Goal: Information Seeking & Learning: Compare options

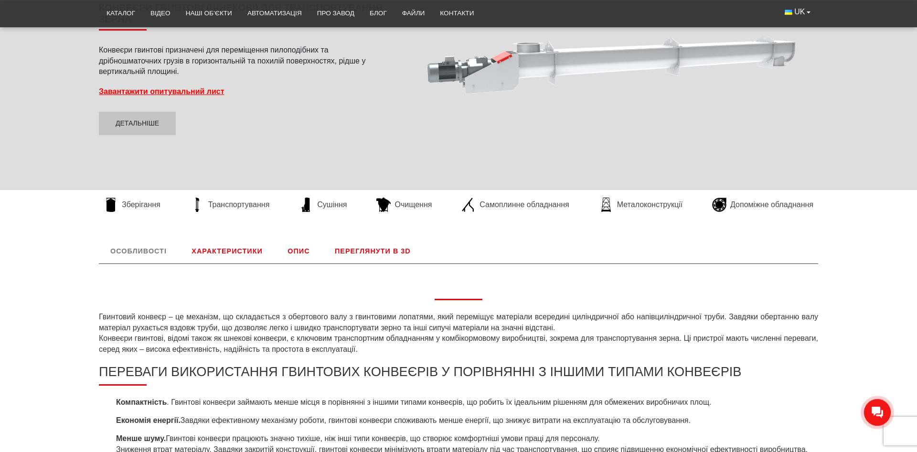
scroll to position [195, 0]
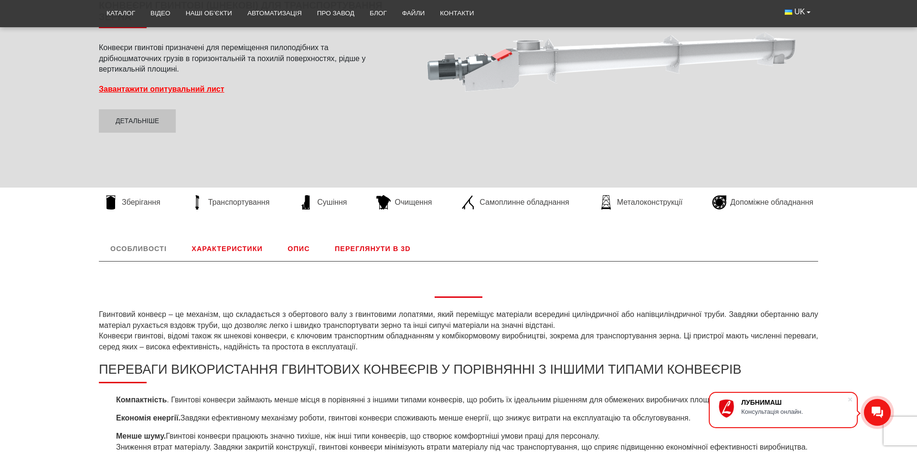
click at [238, 250] on link "Характеристики" at bounding box center [227, 248] width 94 height 25
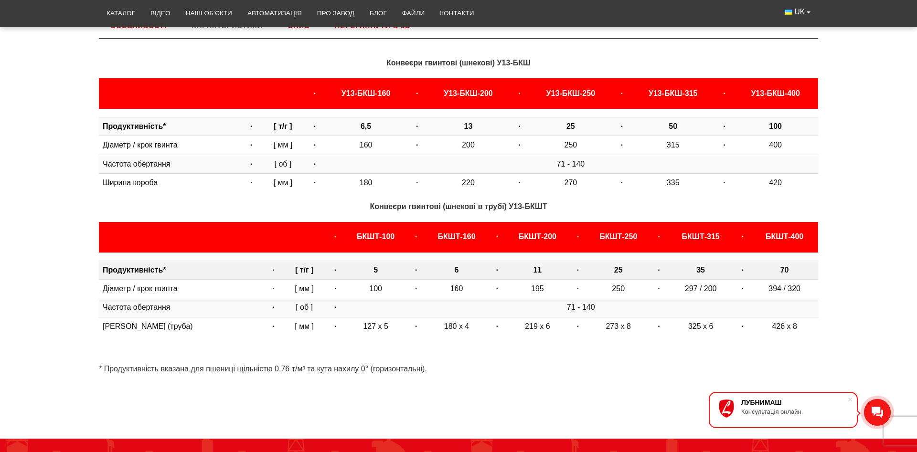
scroll to position [398, 0]
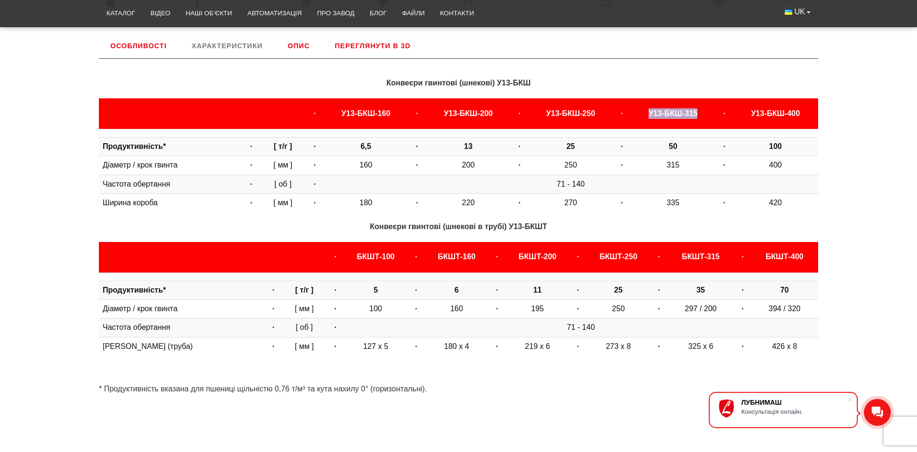
drag, startPoint x: 638, startPoint y: 110, endPoint x: 694, endPoint y: 110, distance: 56.4
click at [694, 110] on th "У13-БКШ-315" at bounding box center [672, 113] width 85 height 31
copy b "У13-БКШ-315"
click at [57, 90] on div "Особливості Гвинтовий конвеєр – це механізм, що складається з обертового валу з…" at bounding box center [458, 218] width 917 height 371
drag, startPoint x: 641, startPoint y: 109, endPoint x: 698, endPoint y: 110, distance: 56.8
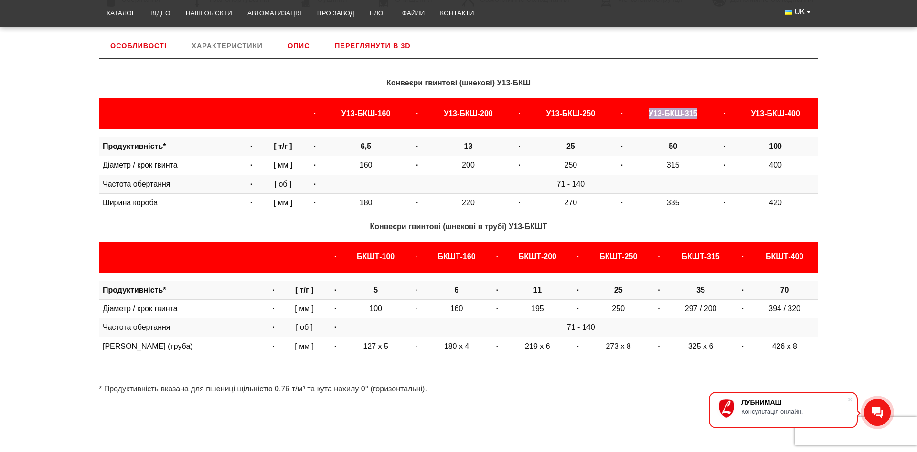
click at [698, 110] on th "У13-БКШ-315" at bounding box center [672, 113] width 85 height 31
copy b "У13-БКШ-315"
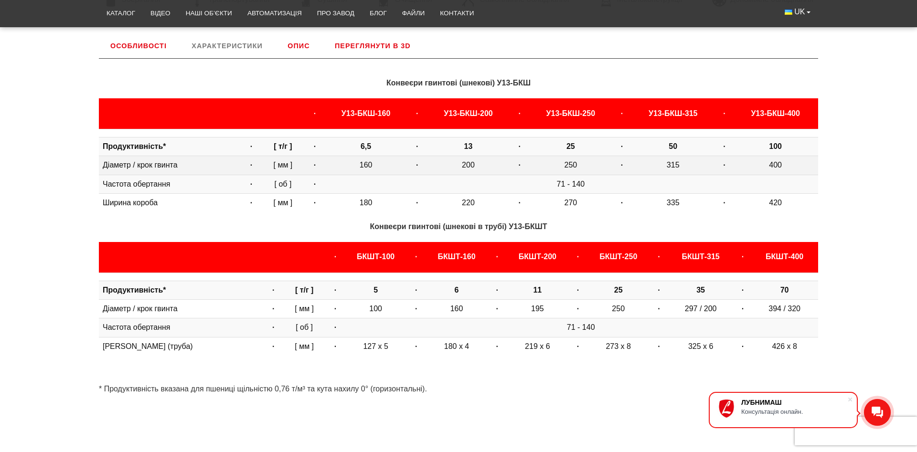
click at [675, 160] on td "315" at bounding box center [672, 165] width 85 height 19
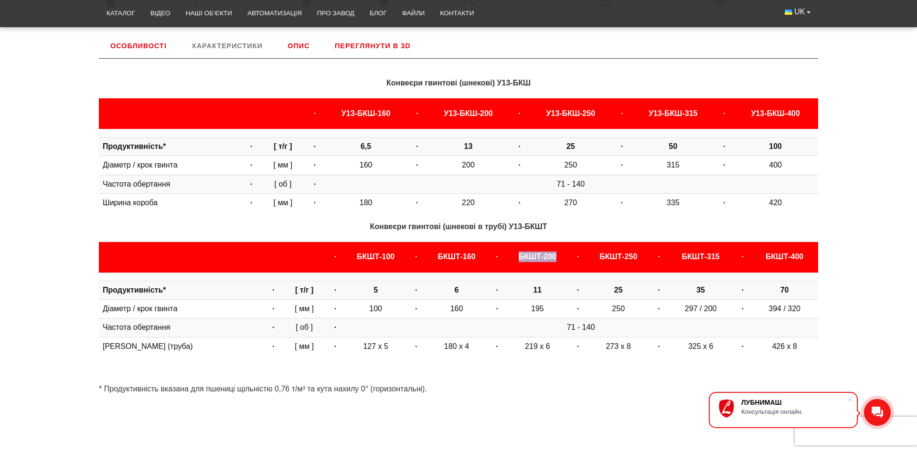
drag, startPoint x: 534, startPoint y: 255, endPoint x: 552, endPoint y: 255, distance: 17.7
click at [552, 255] on th "БКШТ-200" at bounding box center [537, 257] width 64 height 31
copy b "БКШТ-200"
drag, startPoint x: 425, startPoint y: 111, endPoint x: 497, endPoint y: 111, distance: 72.1
click at [497, 111] on th "У13-БКШ-200" at bounding box center [468, 113] width 85 height 31
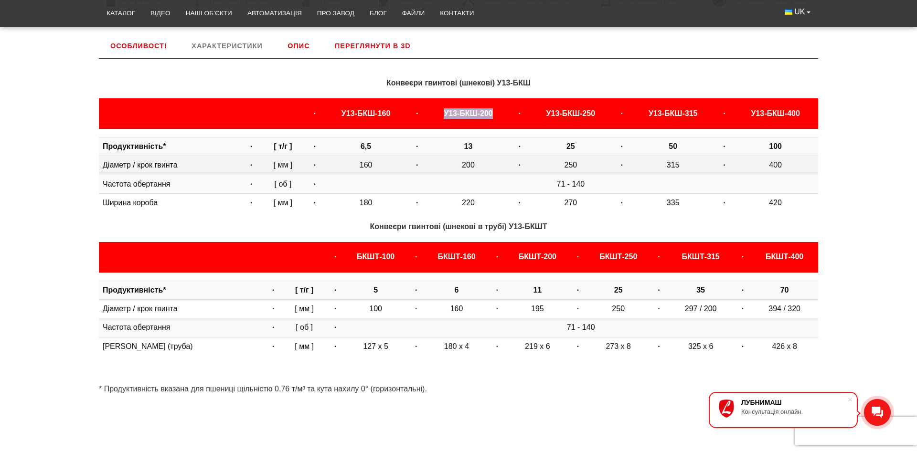
copy b "У13-БКШ-200"
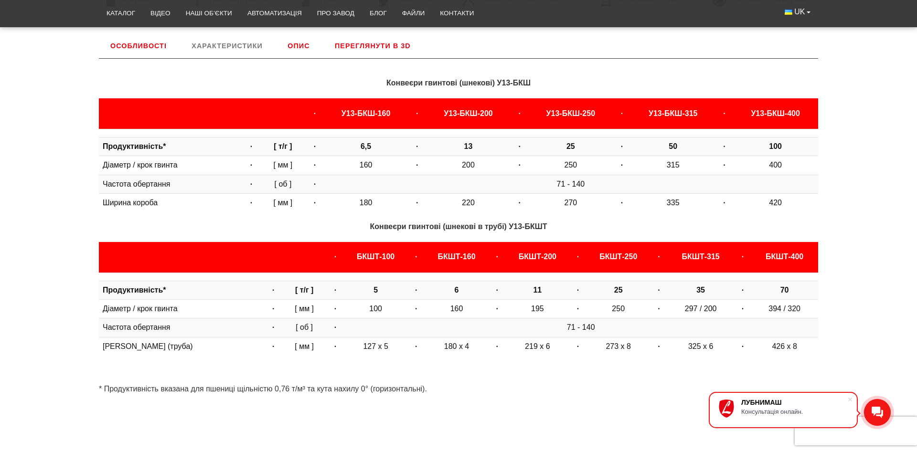
click at [565, 120] on th "У13-БКШ-250" at bounding box center [570, 113] width 85 height 31
drag, startPoint x: 764, startPoint y: 145, endPoint x: 789, endPoint y: 149, distance: 26.1
click at [789, 149] on td "100" at bounding box center [775, 146] width 85 height 19
drag, startPoint x: 532, startPoint y: 112, endPoint x: 606, endPoint y: 112, distance: 73.5
click at [606, 112] on th "У13-БКШ-250" at bounding box center [570, 113] width 85 height 31
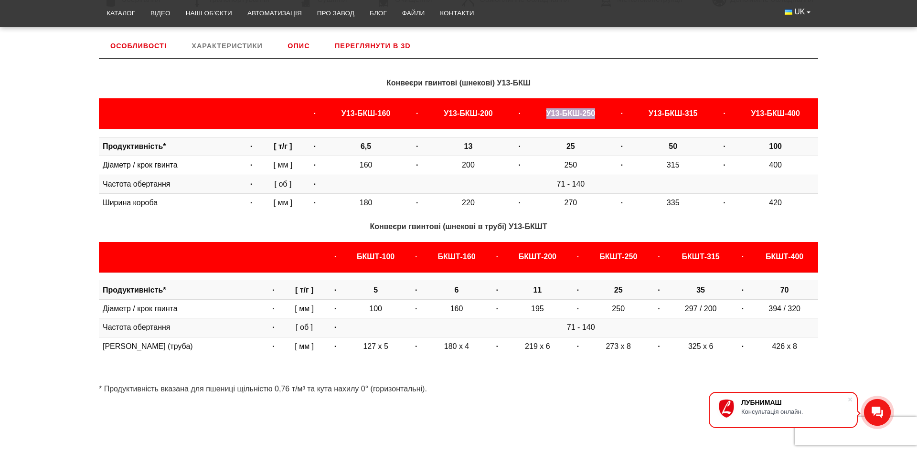
copy b "У13-БКШ-250"
click at [566, 149] on b "25" at bounding box center [570, 146] width 9 height 8
drag, startPoint x: 558, startPoint y: 146, endPoint x: 579, endPoint y: 148, distance: 20.6
click at [579, 148] on td "25" at bounding box center [570, 146] width 85 height 19
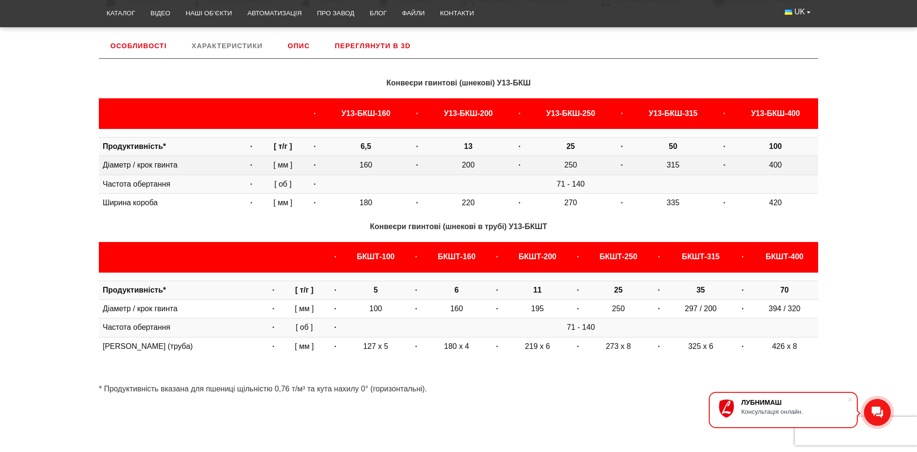
click at [558, 163] on td "250" at bounding box center [570, 165] width 85 height 19
drag, startPoint x: 552, startPoint y: 163, endPoint x: 577, endPoint y: 163, distance: 25.8
click at [577, 163] on td "250" at bounding box center [570, 165] width 85 height 19
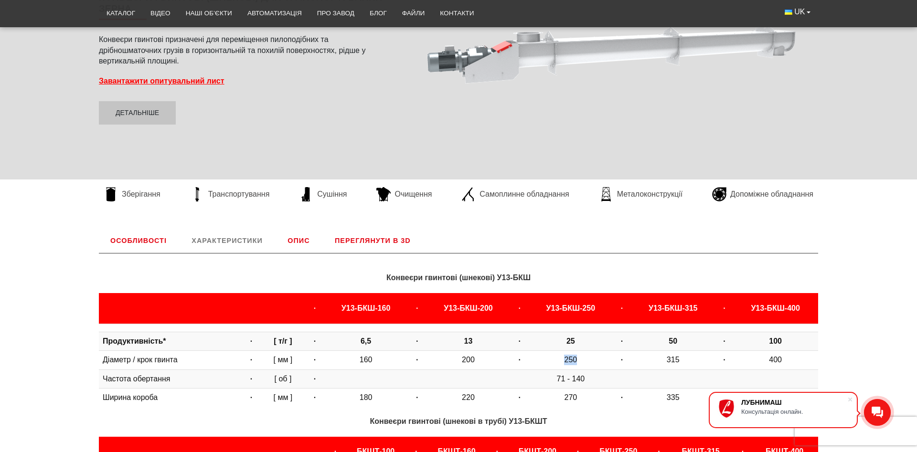
scroll to position [0, 0]
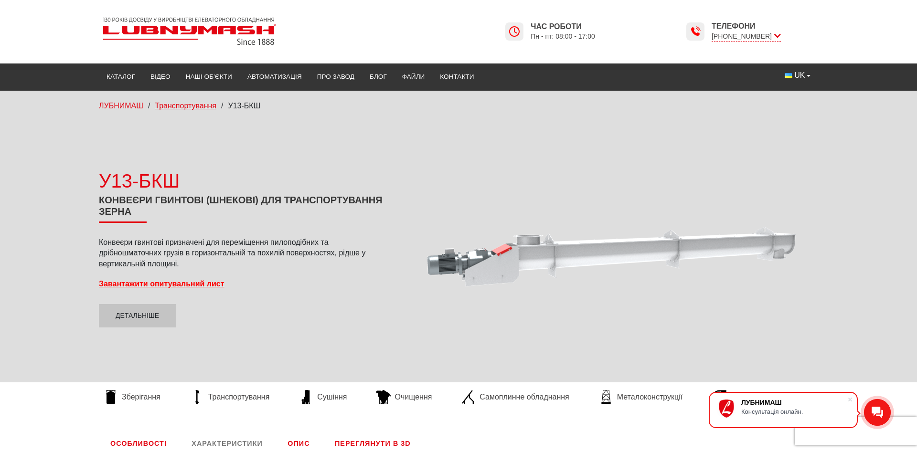
click at [199, 104] on span "Транспортування" at bounding box center [186, 106] width 62 height 8
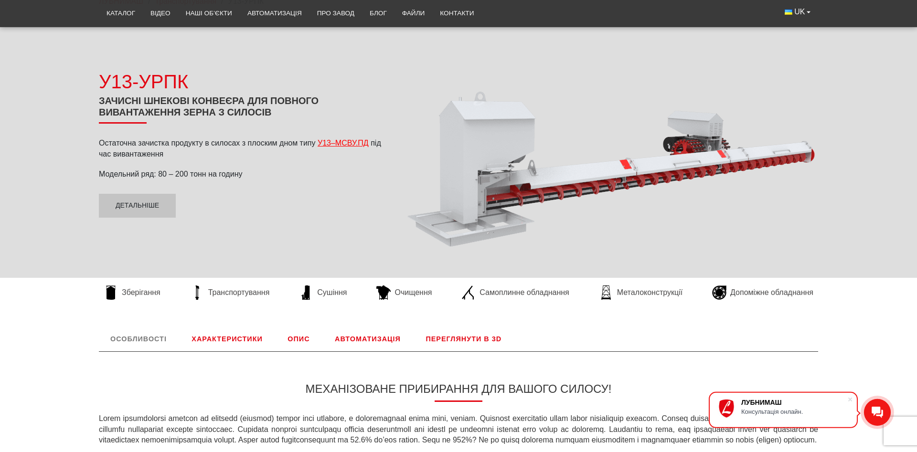
scroll to position [49, 0]
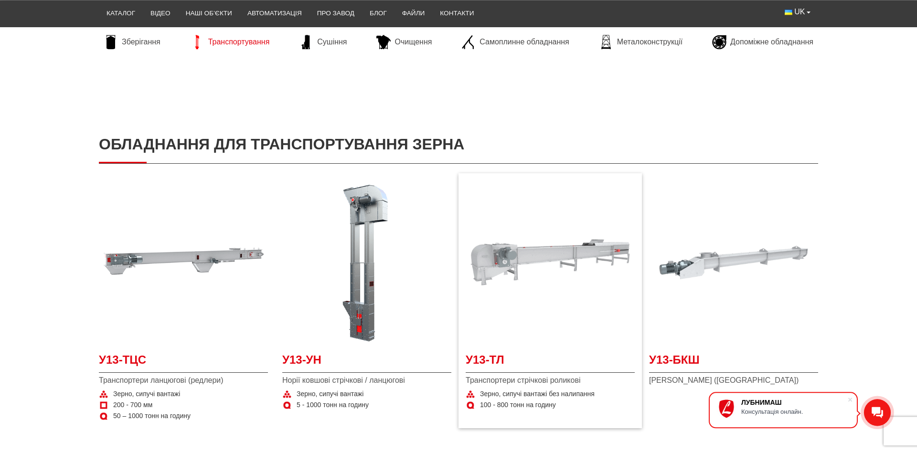
scroll to position [146, 0]
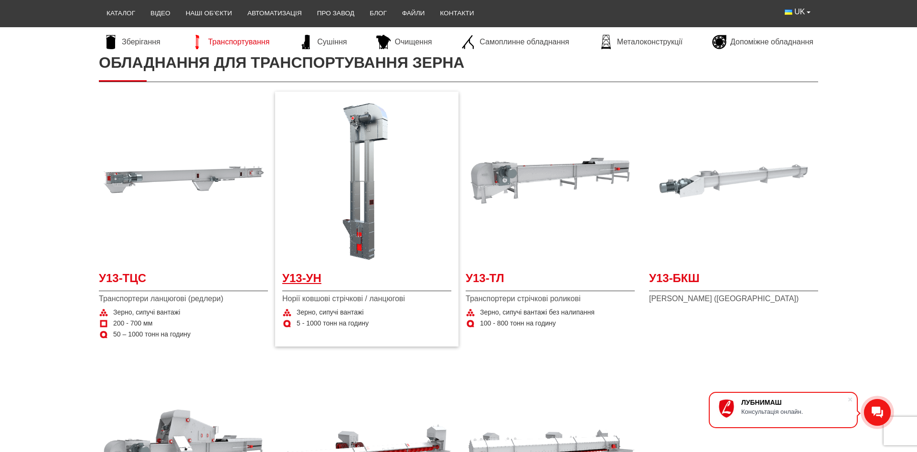
click at [308, 278] on span "У13-УН" at bounding box center [366, 280] width 169 height 21
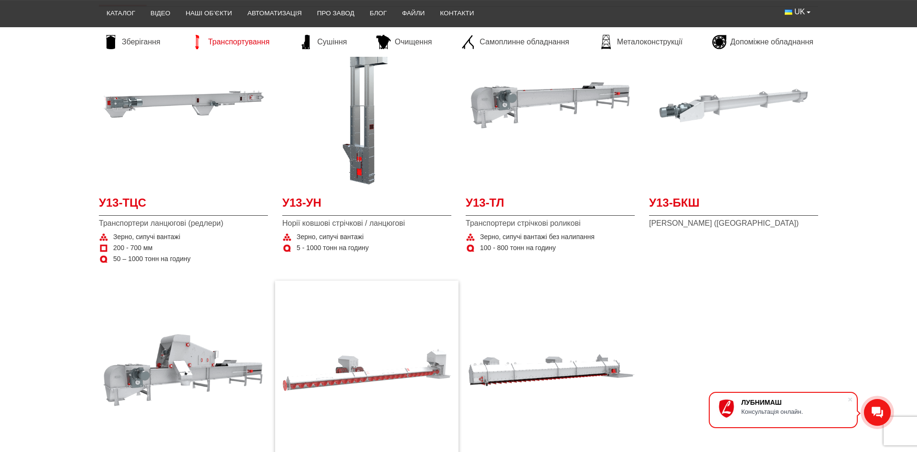
scroll to position [195, 0]
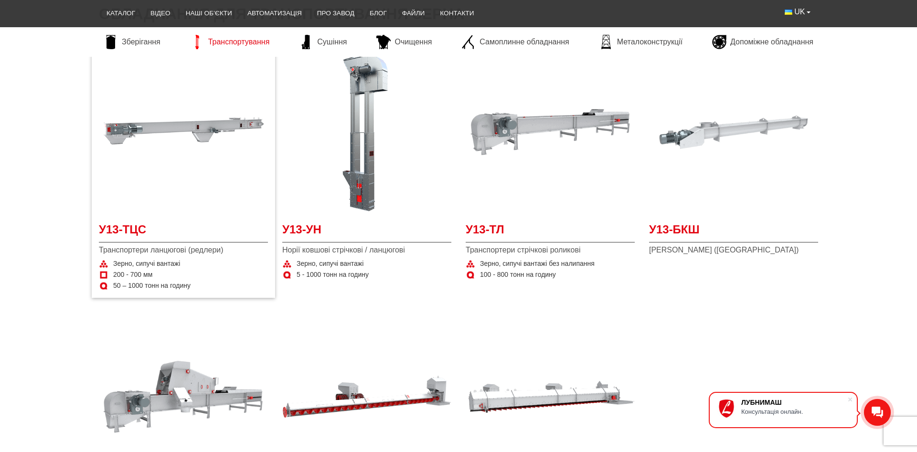
click at [181, 248] on span "Транспортери ланцюгові (редлери)" at bounding box center [183, 250] width 169 height 11
click at [178, 137] on img at bounding box center [183, 132] width 169 height 169
click at [484, 225] on span "У13-ТЛ" at bounding box center [550, 232] width 169 height 21
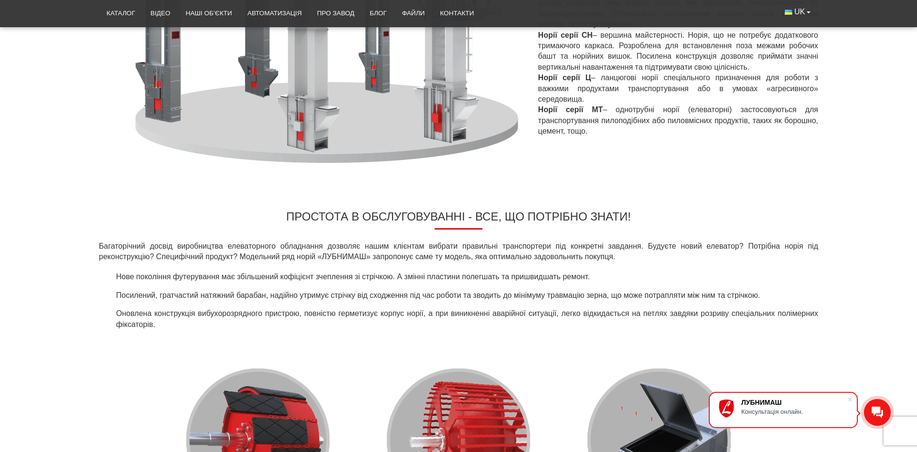
scroll to position [341, 0]
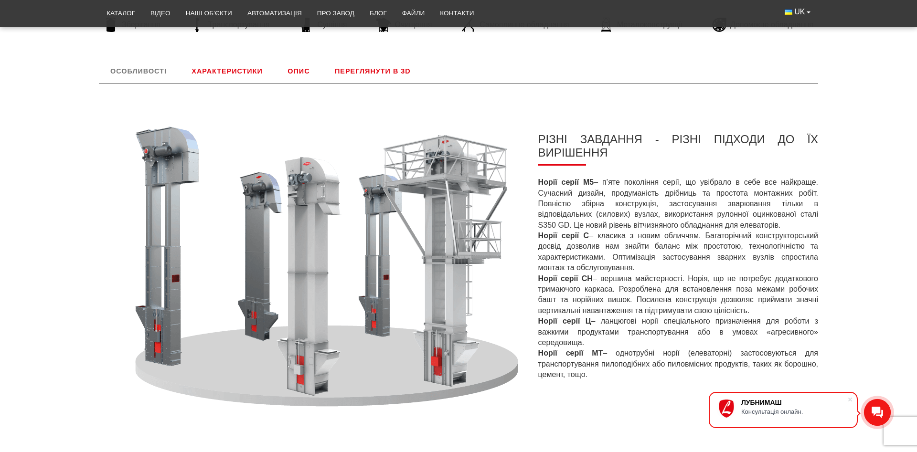
click at [234, 80] on link "Характеристики" at bounding box center [227, 71] width 94 height 25
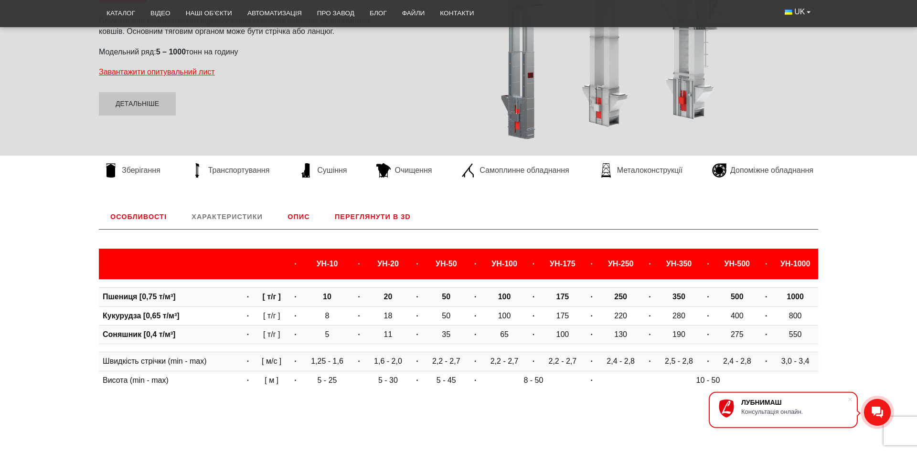
scroll to position [269, 0]
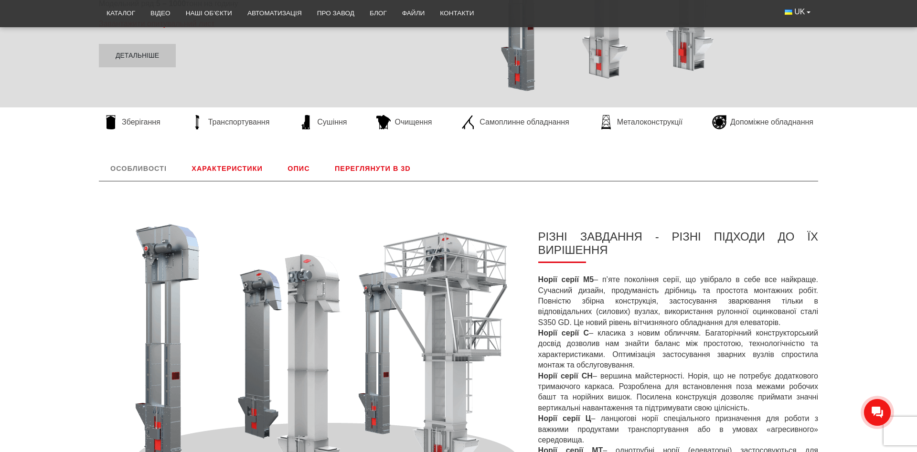
click at [234, 171] on link "Характеристики" at bounding box center [227, 168] width 94 height 25
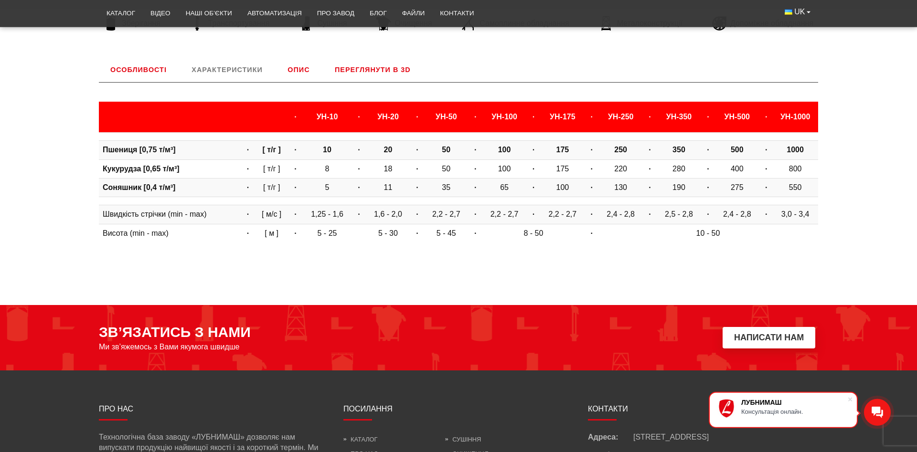
scroll to position [318, 0]
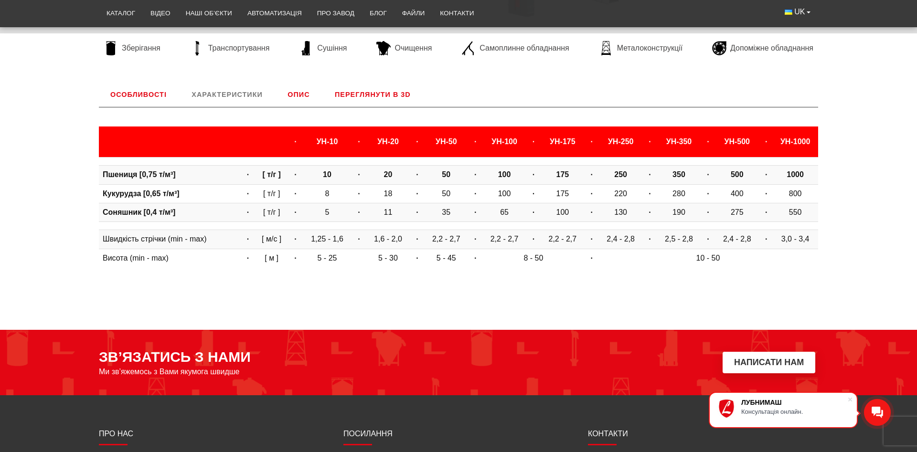
click at [200, 312] on body "ЛУБНИМАШ Консультація онлайн. [GEOGRAPHIC_DATA] Каталог Відео Наші об’єкти Авто…" at bounding box center [458, 158] width 917 height 953
click at [532, 280] on body "ЛУБНИМАШ Консультація онлайн. [GEOGRAPHIC_DATA] Каталог Відео Наші об’єкти Авто…" at bounding box center [458, 158] width 917 height 953
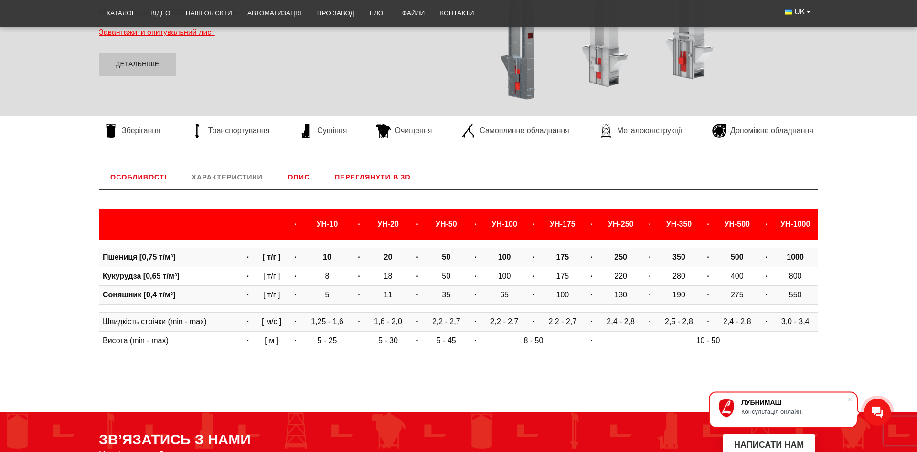
scroll to position [269, 0]
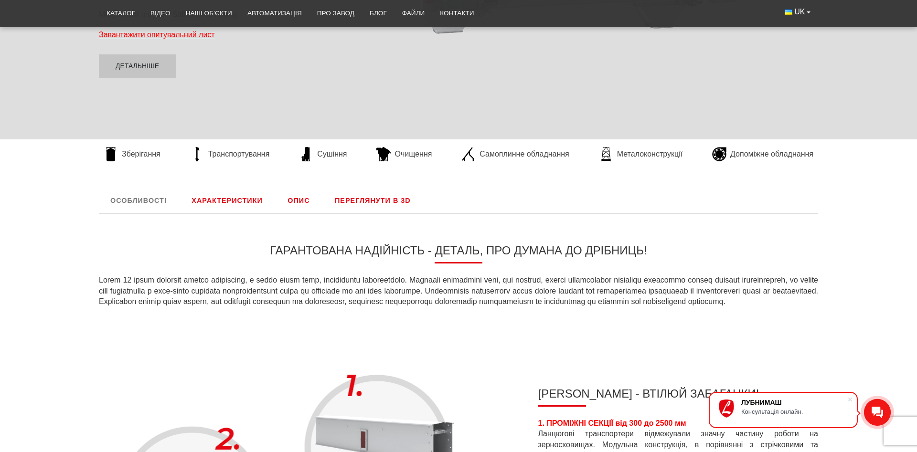
scroll to position [244, 0]
click at [222, 200] on link "Характеристики" at bounding box center [227, 200] width 94 height 25
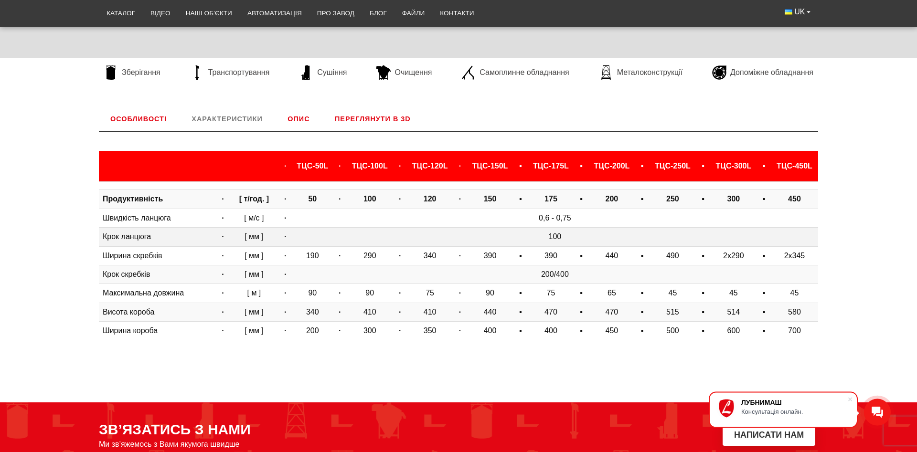
scroll to position [349, 0]
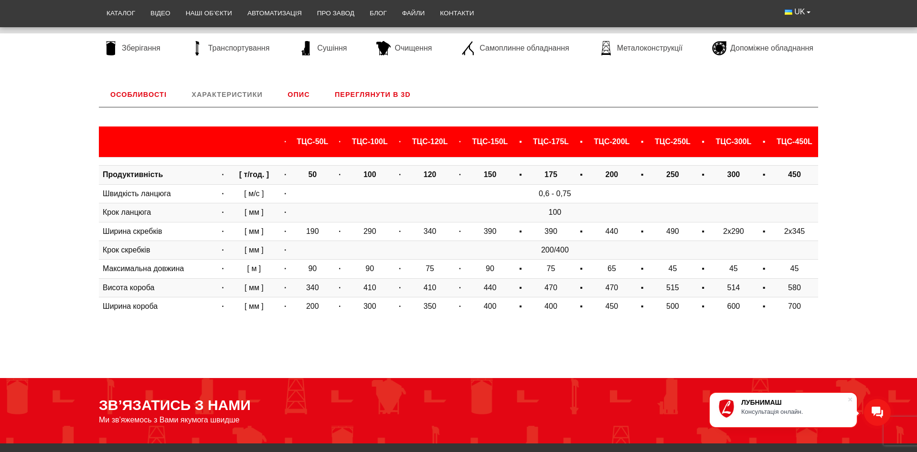
click at [144, 98] on link "Особливості" at bounding box center [138, 94] width 79 height 25
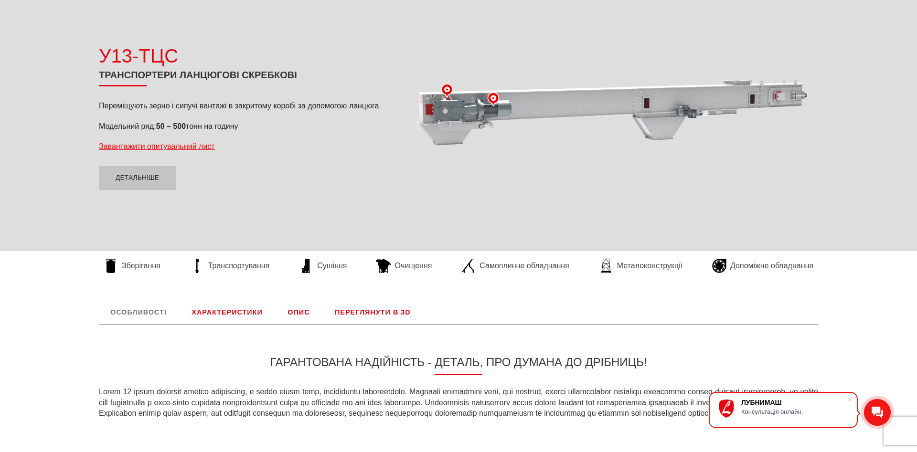
scroll to position [0, 0]
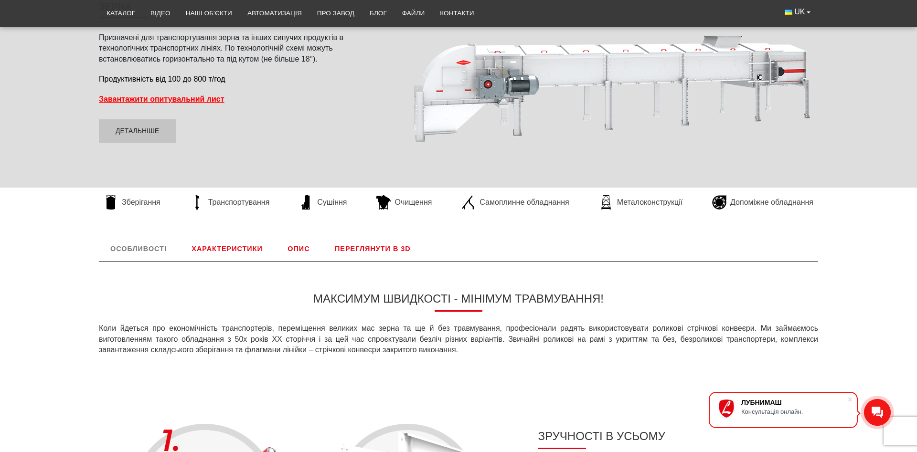
click at [220, 250] on link "Характеристики" at bounding box center [227, 248] width 94 height 25
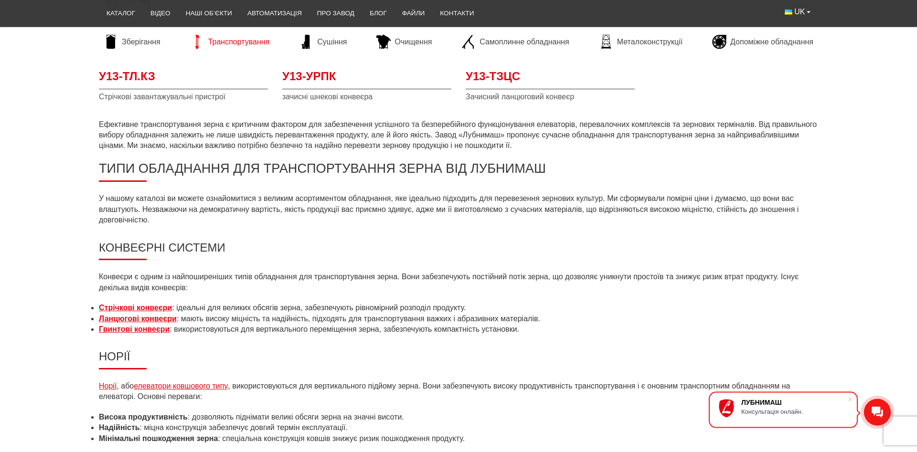
scroll to position [633, 0]
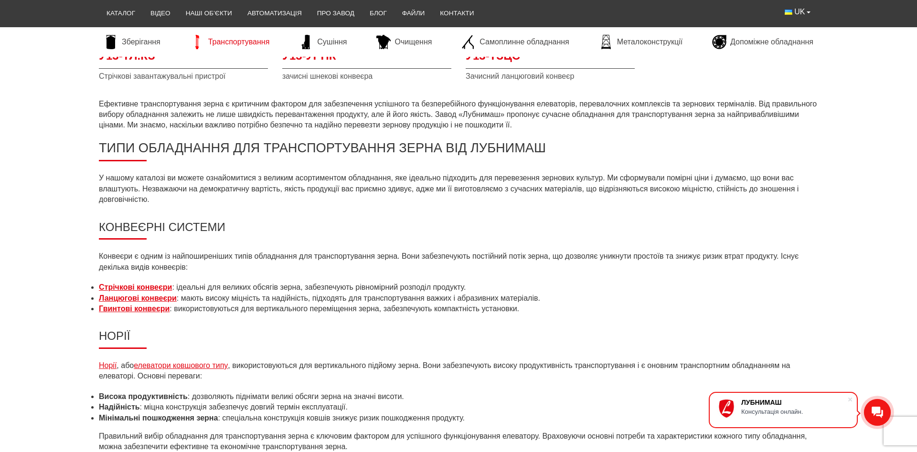
click at [155, 299] on strong "Ланцюгові конвеєри" at bounding box center [138, 298] width 78 height 8
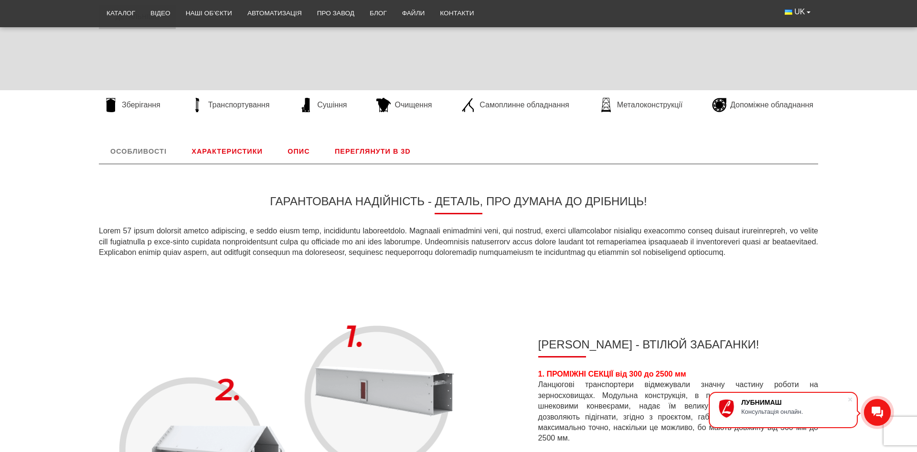
click at [235, 154] on link "Характеристики" at bounding box center [227, 151] width 94 height 25
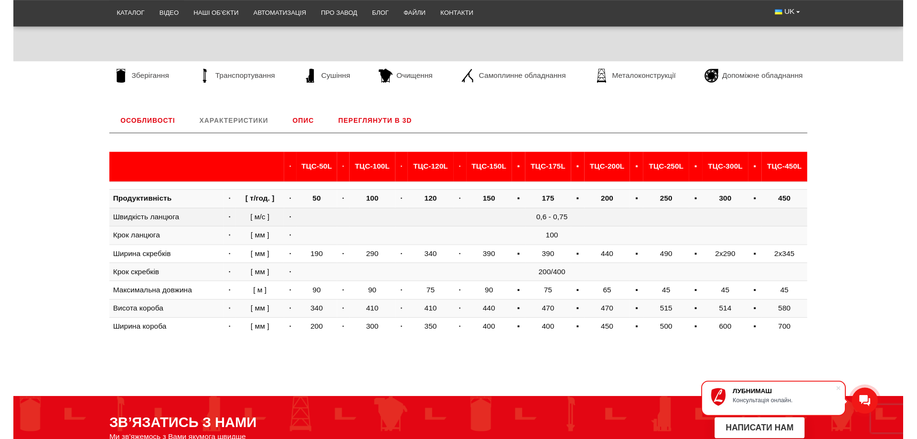
scroll to position [300, 0]
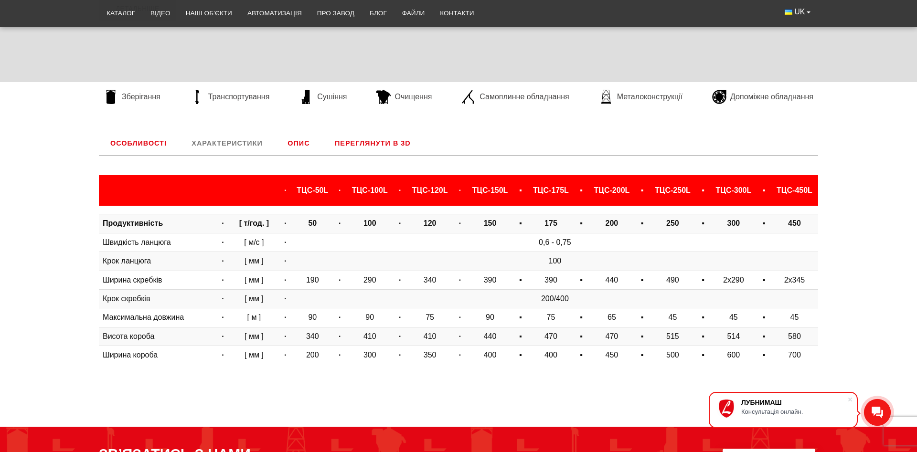
drag, startPoint x: 72, startPoint y: 183, endPoint x: 70, endPoint y: 172, distance: 10.7
click at [71, 182] on div "Особливості Гарантована надійність - деталь, про думана до дрібниць! Компонуй м…" at bounding box center [458, 251] width 917 height 241
drag, startPoint x: 353, startPoint y: 223, endPoint x: 372, endPoint y: 223, distance: 19.6
click at [372, 223] on td "100" at bounding box center [369, 223] width 47 height 19
click at [365, 198] on th "TЦС-100L" at bounding box center [369, 190] width 47 height 31
